Goal: Task Accomplishment & Management: Use online tool/utility

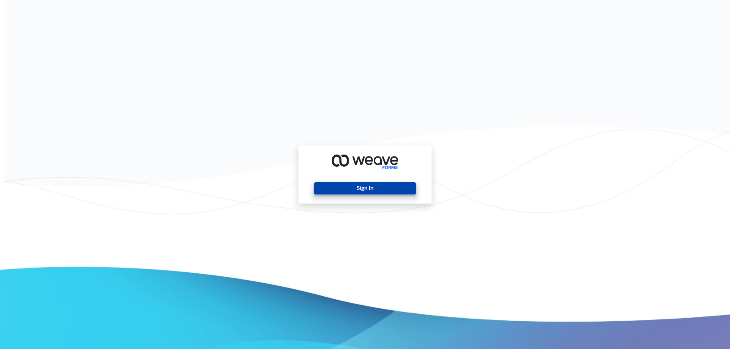
click at [343, 190] on button "Sign In" at bounding box center [365, 189] width 102 height 12
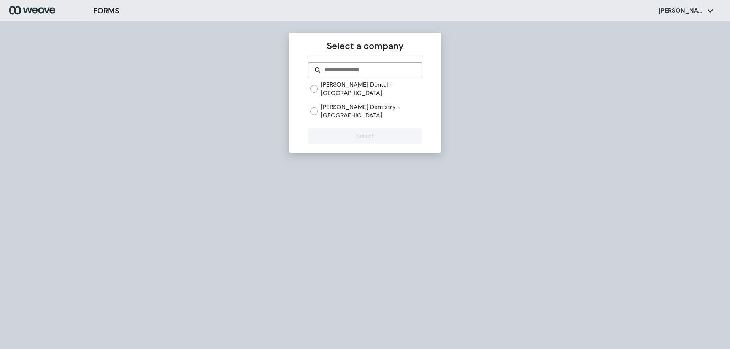
click at [378, 103] on label "[PERSON_NAME] Dentistry - [GEOGRAPHIC_DATA]" at bounding box center [371, 111] width 101 height 16
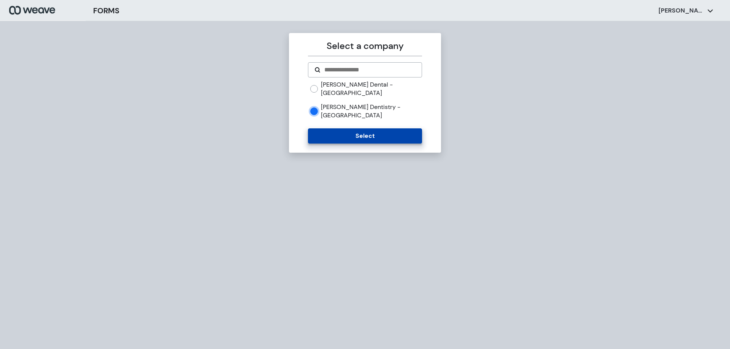
click at [373, 129] on button "Select" at bounding box center [365, 136] width 114 height 15
